Goal: Find specific page/section: Find specific page/section

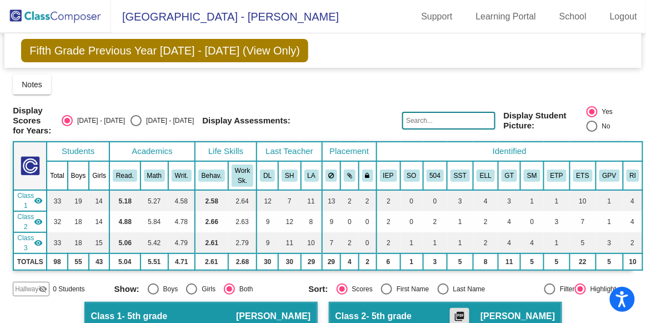
scroll to position [202, 0]
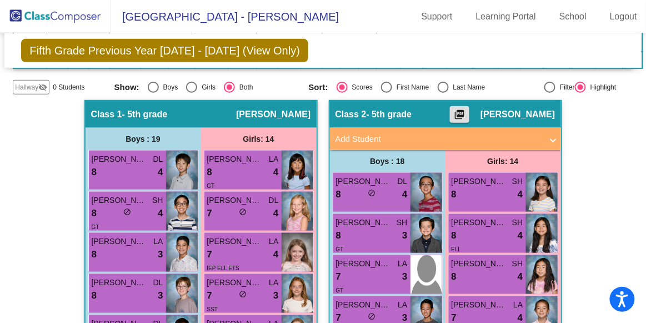
click at [199, 108] on div "Class 1 - 5th grade picture_as_pdf [PERSON_NAME]" at bounding box center [201, 114] width 231 height 27
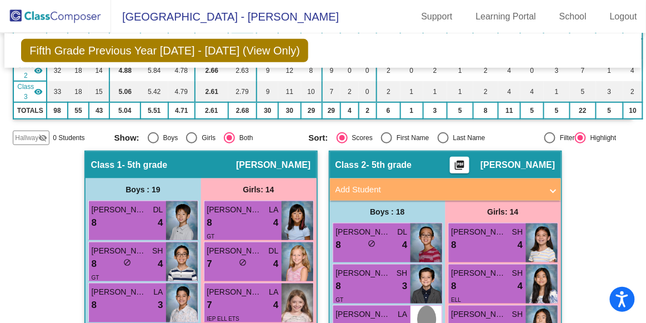
scroll to position [0, 0]
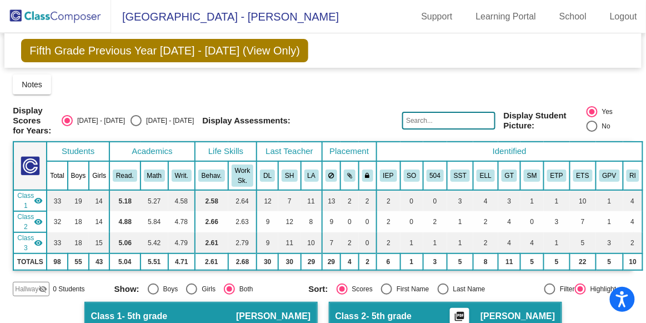
click at [142, 124] on div "Select an option" at bounding box center [136, 120] width 11 height 11
click at [136, 126] on input "[DATE] - [DATE]" at bounding box center [136, 126] width 1 height 1
radio input "true"
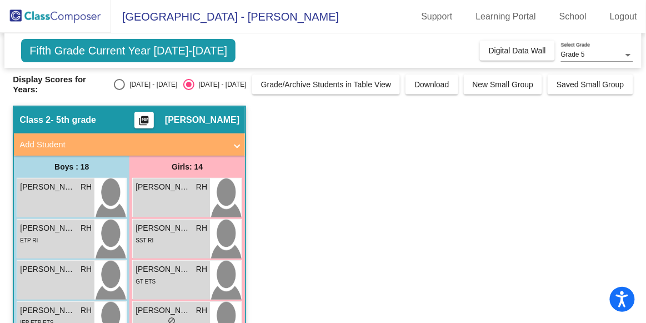
click at [125, 85] on div "Select an option" at bounding box center [119, 84] width 11 height 11
click at [119, 90] on input "[DATE] - [DATE]" at bounding box center [119, 90] width 1 height 1
radio input "true"
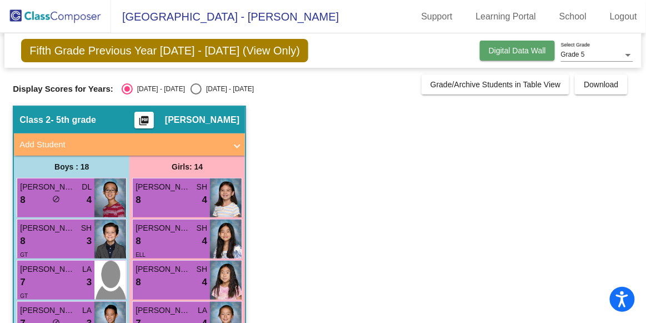
click at [502, 46] on span "Digital Data Wall" at bounding box center [517, 50] width 57 height 9
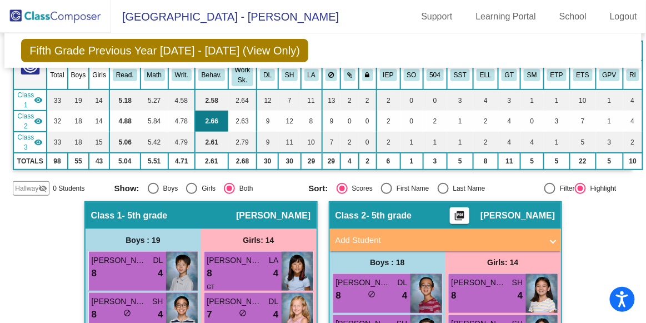
scroll to position [50, 0]
